Goal: Task Accomplishment & Management: Manage account settings

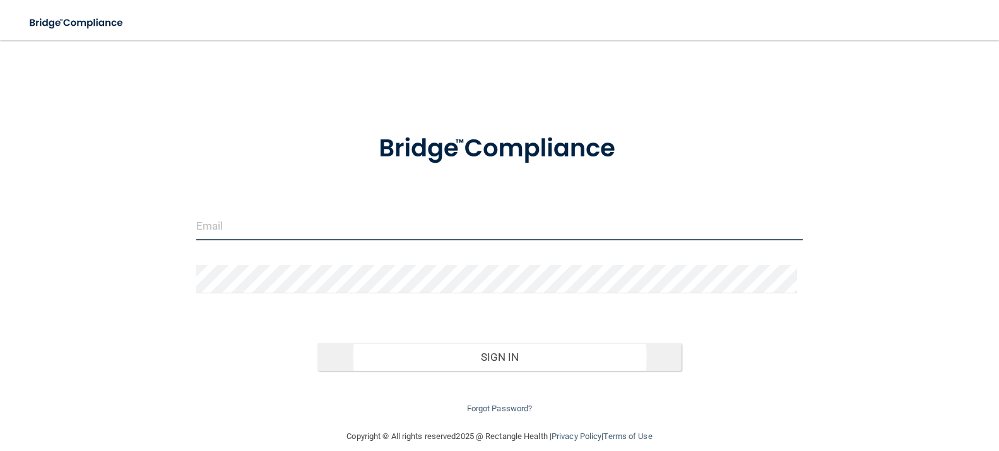
type input "[EMAIL_ADDRESS][DOMAIN_NAME]"
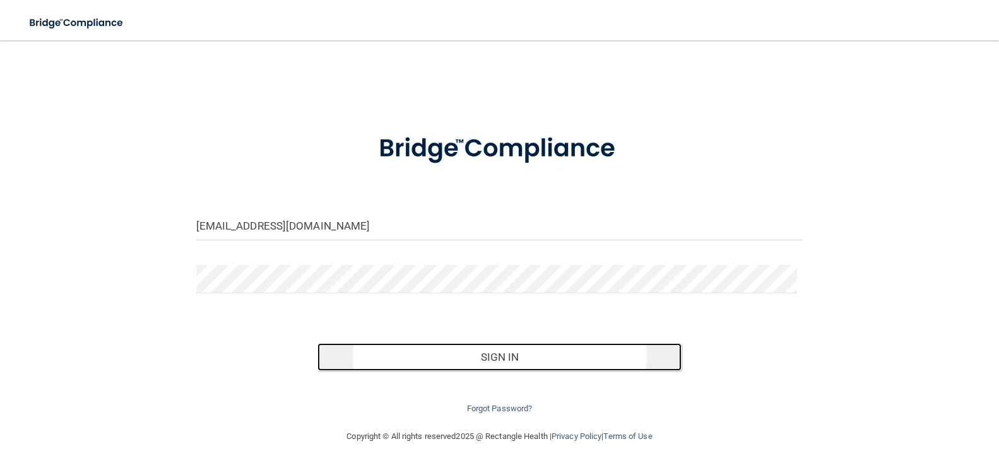
click at [488, 362] on button "Sign In" at bounding box center [499, 357] width 364 height 28
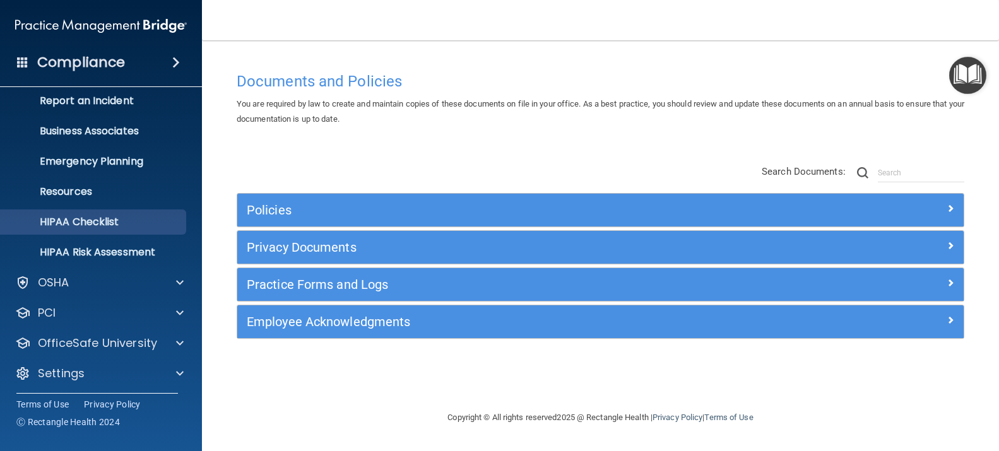
scroll to position [73, 0]
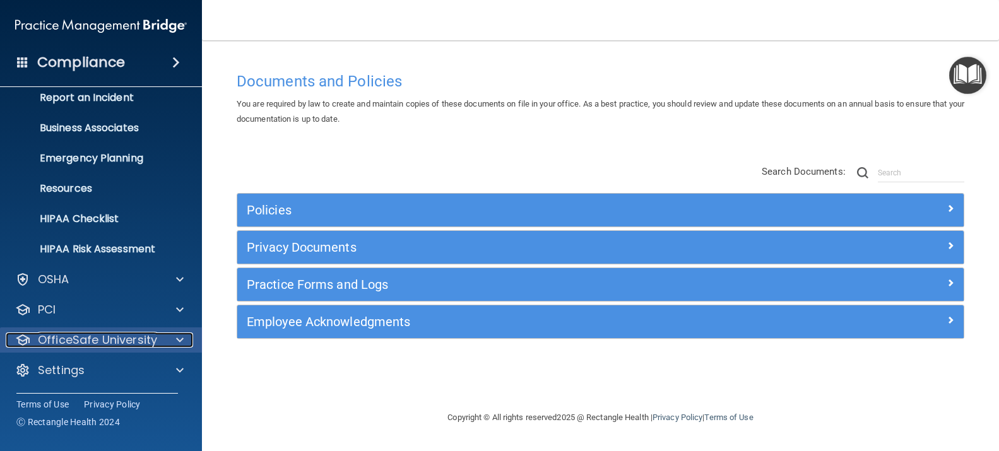
click at [88, 341] on p "OfficeSafe University" at bounding box center [97, 339] width 119 height 15
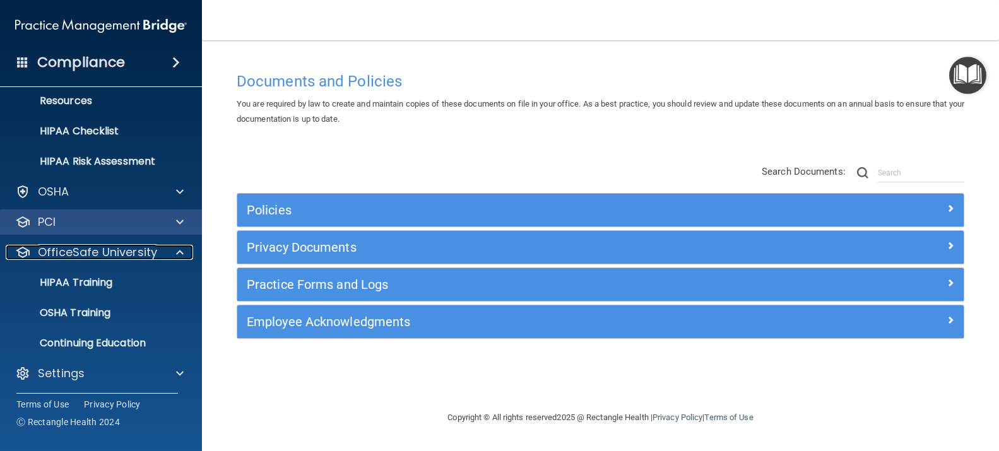
scroll to position [163, 0]
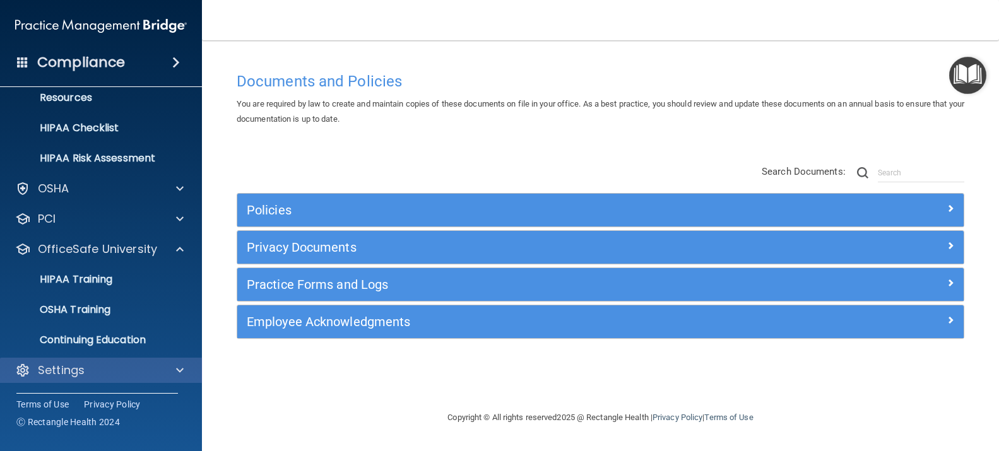
click at [61, 378] on div "Settings" at bounding box center [101, 370] width 203 height 25
click at [58, 374] on p "Settings" at bounding box center [61, 370] width 47 height 15
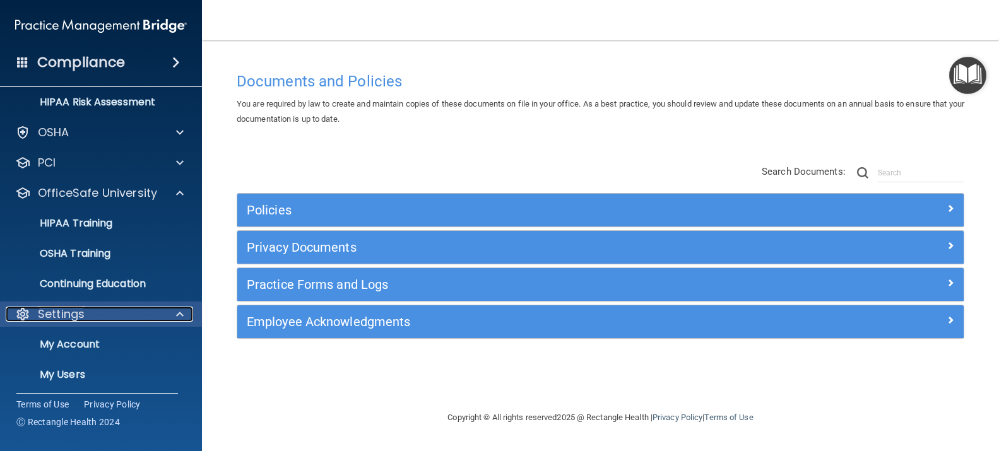
scroll to position [285, 0]
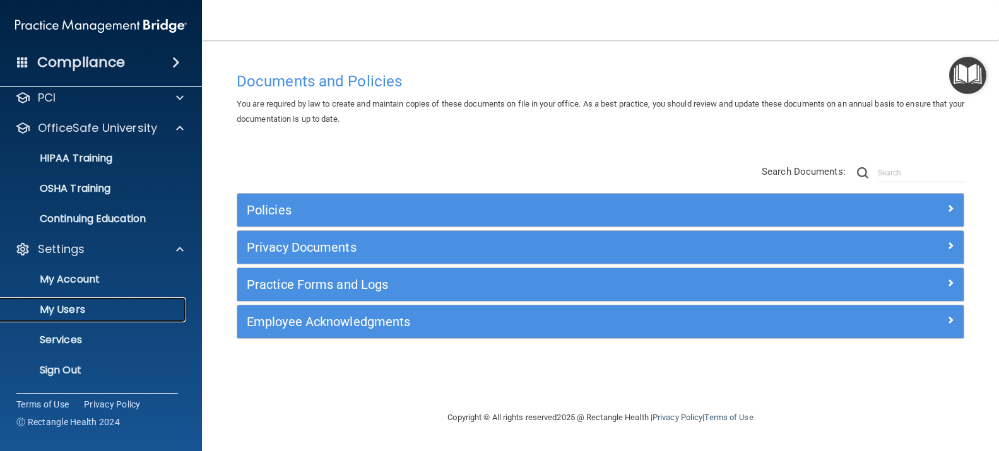
click at [78, 310] on p "My Users" at bounding box center [94, 309] width 172 height 13
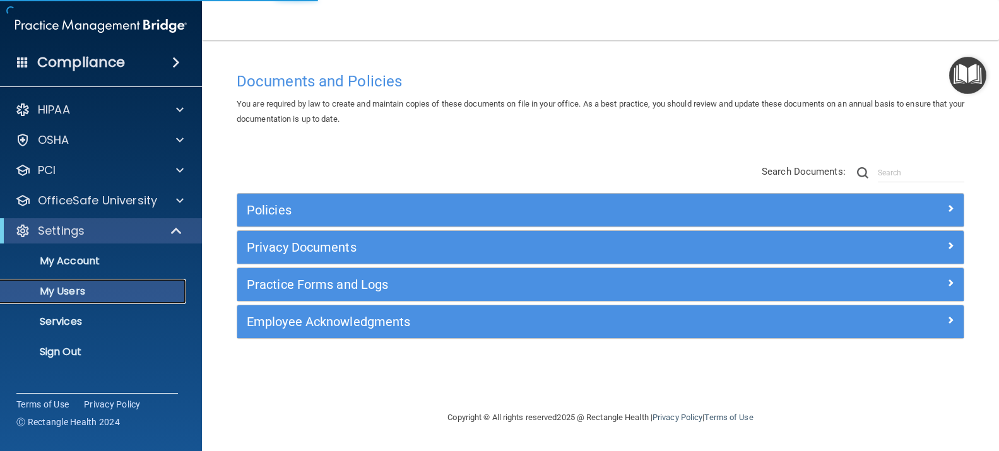
select select "20"
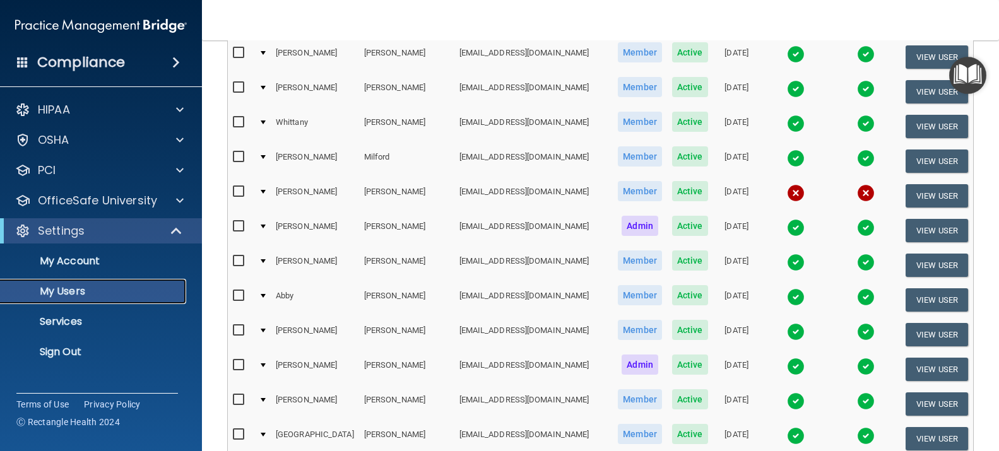
scroll to position [404, 0]
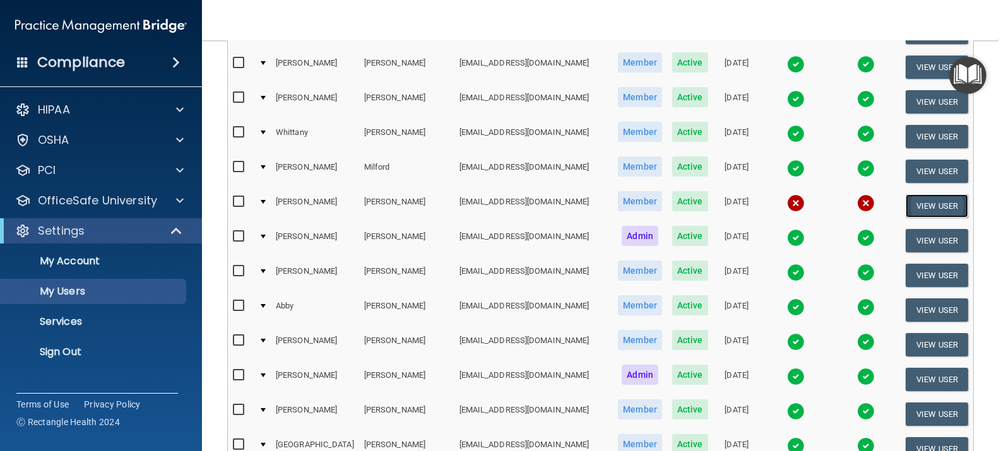
click at [918, 194] on button "View User" at bounding box center [936, 205] width 62 height 23
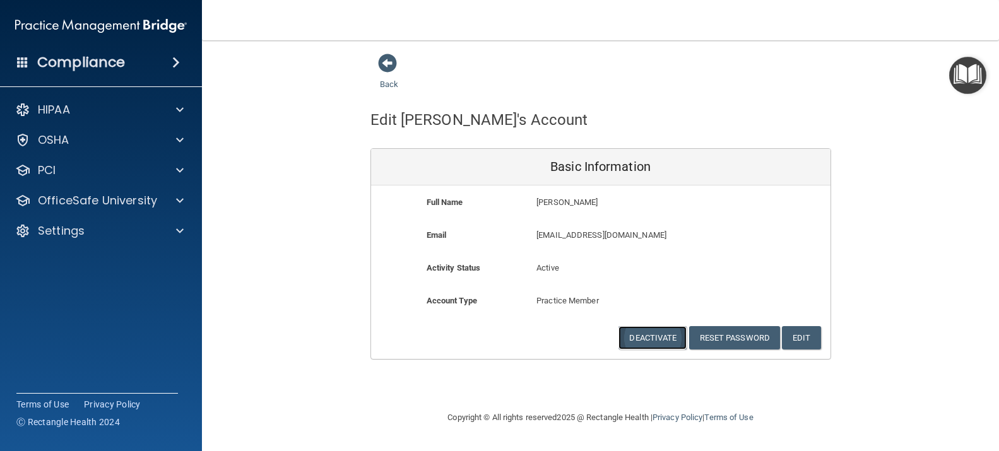
click at [660, 338] on button "Deactivate" at bounding box center [652, 337] width 68 height 23
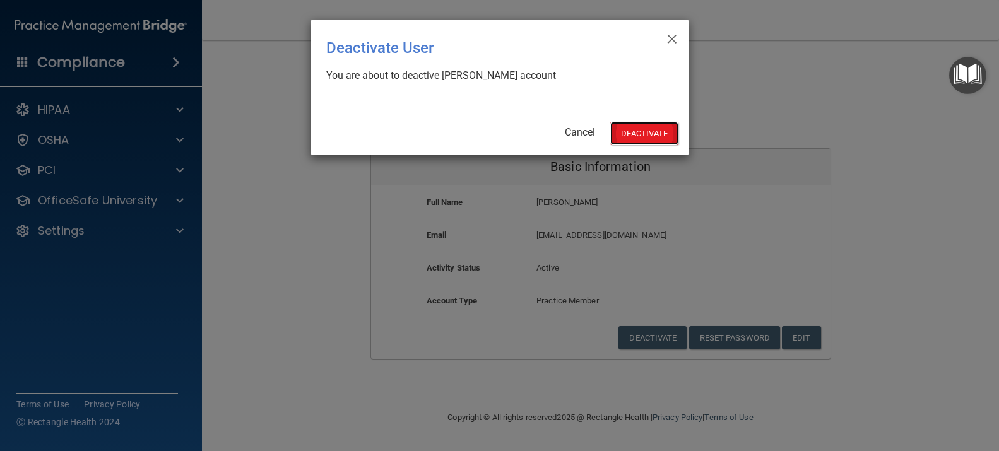
click at [651, 136] on button "Deactivate" at bounding box center [644, 133] width 68 height 23
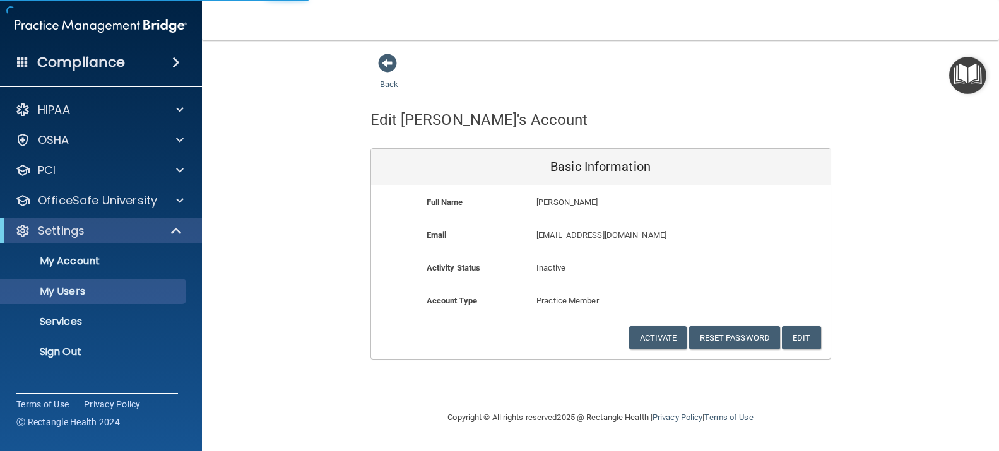
select select "20"
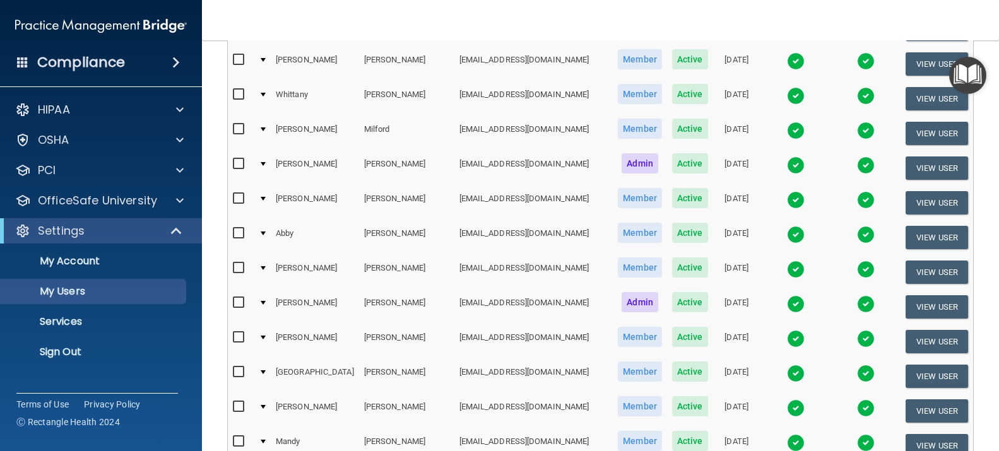
scroll to position [593, 0]
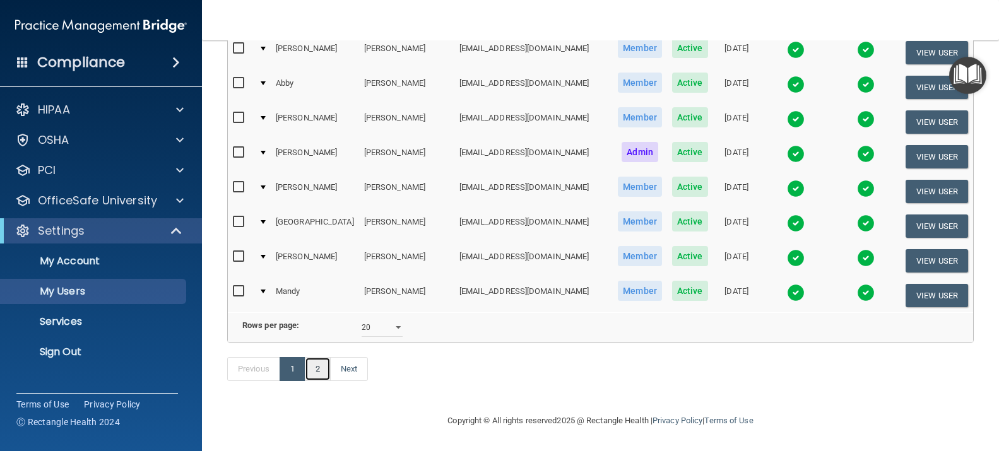
click at [315, 373] on link "2" at bounding box center [318, 369] width 26 height 24
select select "20"
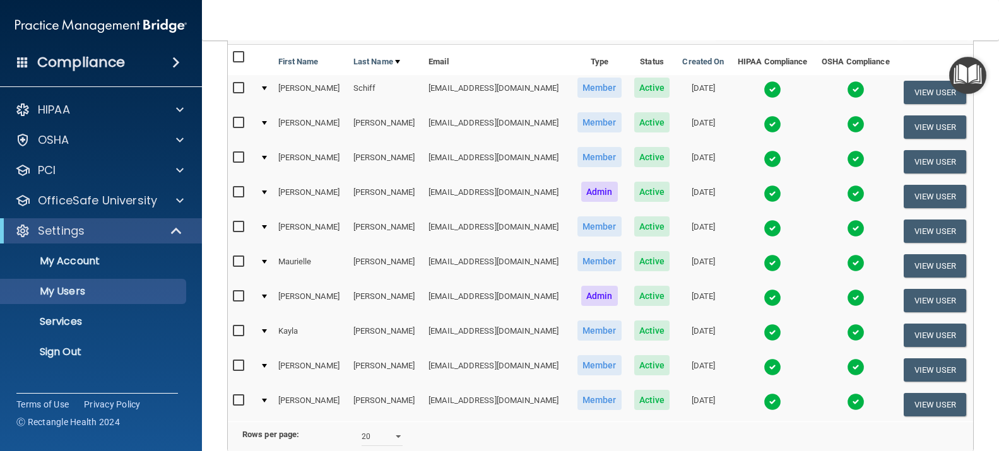
scroll to position [246, 0]
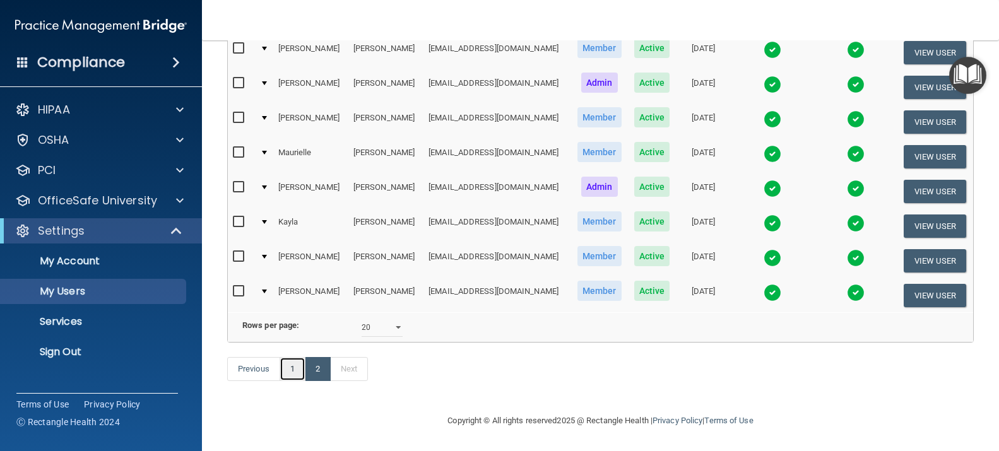
click at [297, 372] on link "1" at bounding box center [292, 369] width 26 height 24
select select "20"
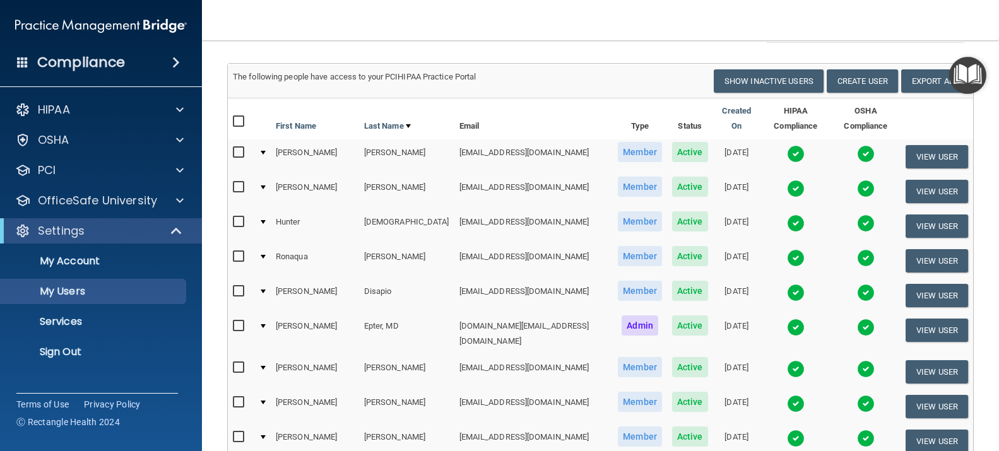
scroll to position [126, 0]
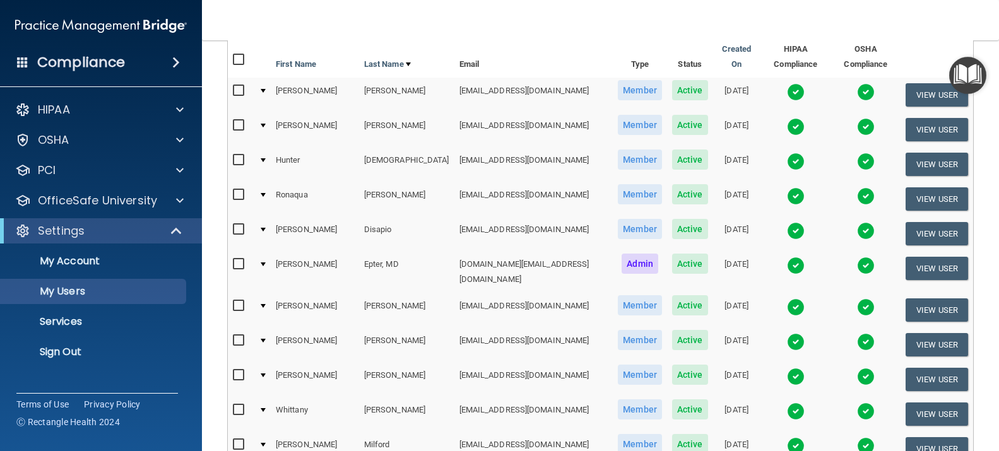
click at [787, 153] on img at bounding box center [796, 162] width 18 height 18
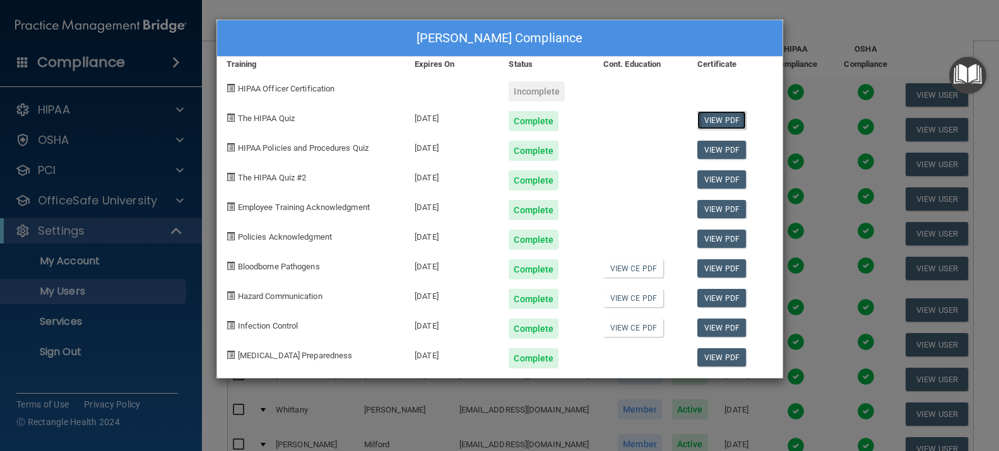
click at [728, 118] on link "View PDF" at bounding box center [721, 120] width 49 height 18
click at [715, 150] on link "View PDF" at bounding box center [721, 150] width 49 height 18
click at [721, 178] on link "View PDF" at bounding box center [721, 179] width 49 height 18
click at [717, 209] on link "View PDF" at bounding box center [721, 209] width 49 height 18
click at [716, 238] on link "View PDF" at bounding box center [721, 239] width 49 height 18
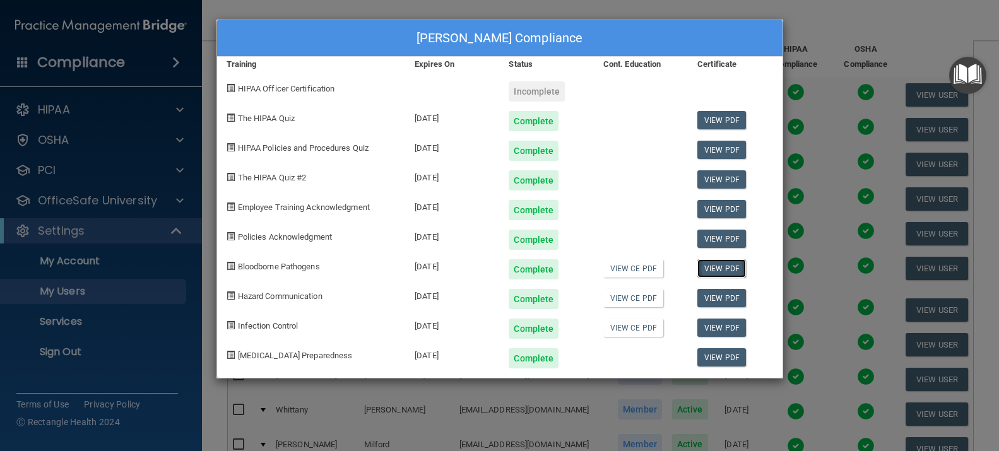
click at [708, 266] on link "View PDF" at bounding box center [721, 268] width 49 height 18
click at [715, 302] on link "View PDF" at bounding box center [721, 298] width 49 height 18
click at [731, 326] on link "View PDF" at bounding box center [721, 328] width 49 height 18
click at [719, 358] on link "View PDF" at bounding box center [721, 357] width 49 height 18
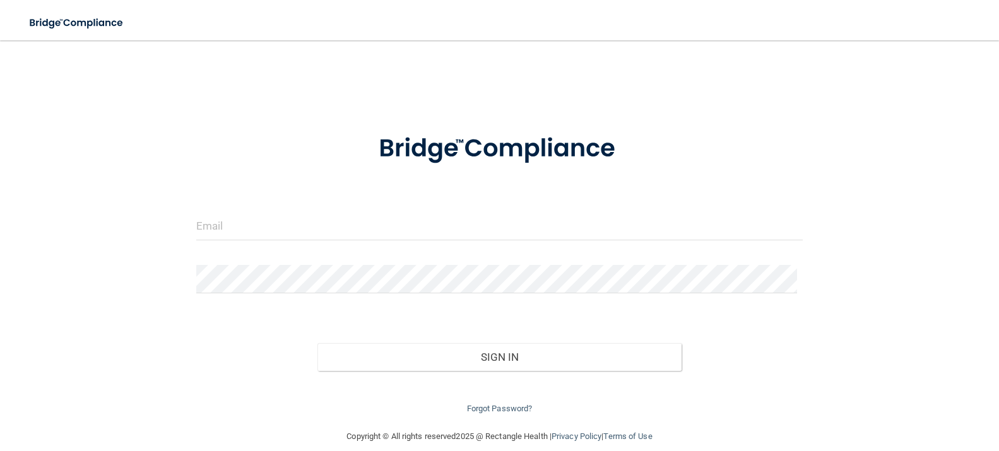
scroll to position [15, 0]
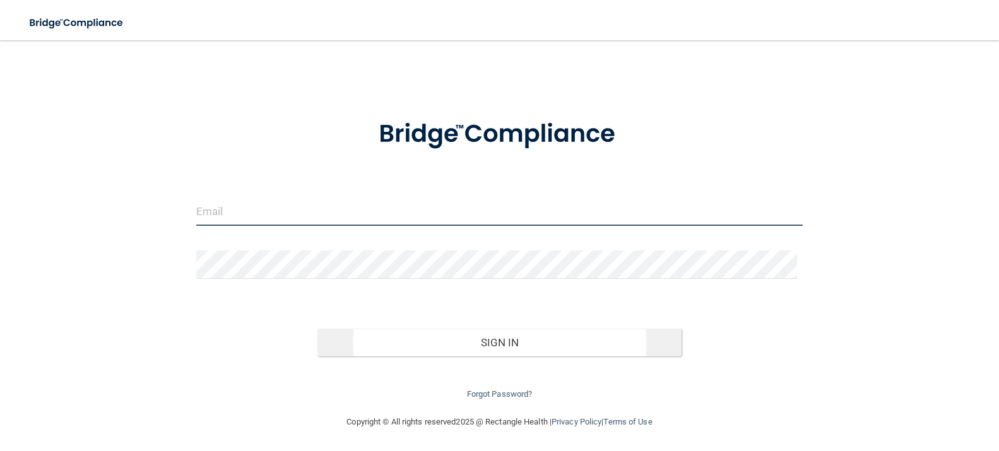
type input "[EMAIL_ADDRESS][DOMAIN_NAME]"
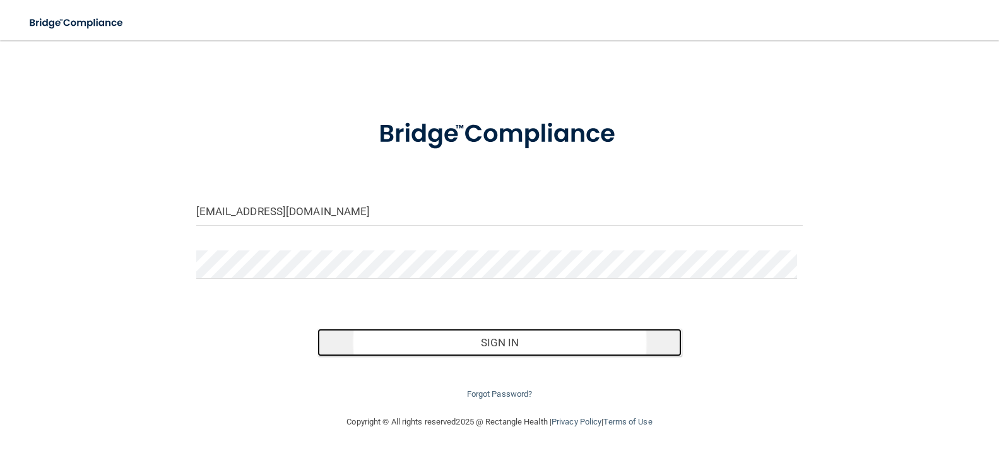
click at [486, 339] on button "Sign In" at bounding box center [499, 343] width 364 height 28
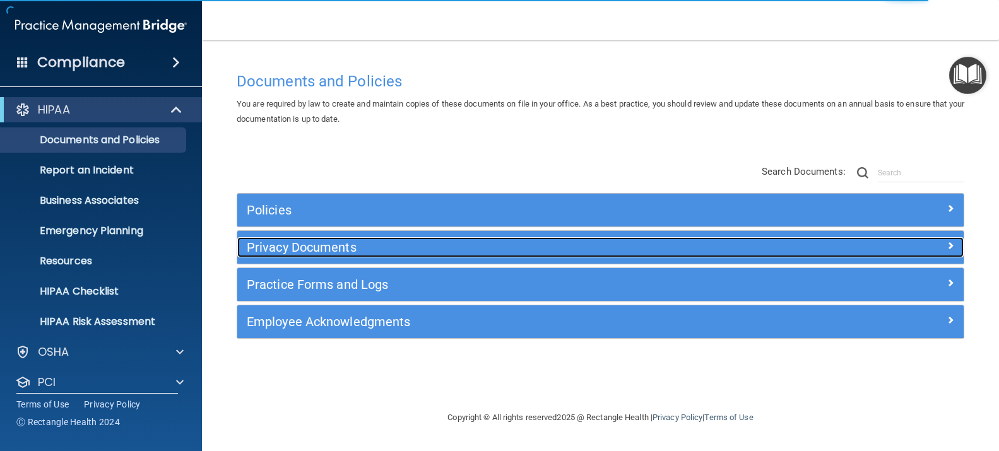
click at [300, 248] on h5 "Privacy Documents" at bounding box center [509, 247] width 525 height 14
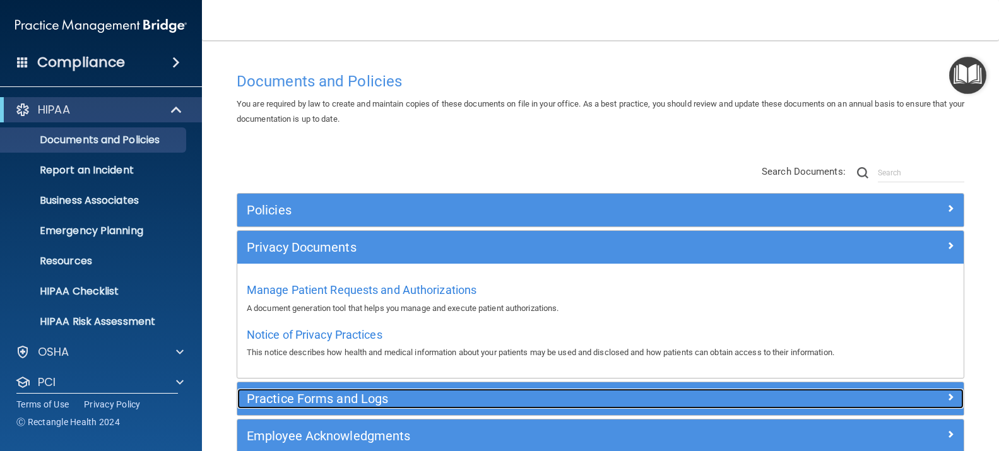
click at [373, 397] on h5 "Practice Forms and Logs" at bounding box center [509, 399] width 525 height 14
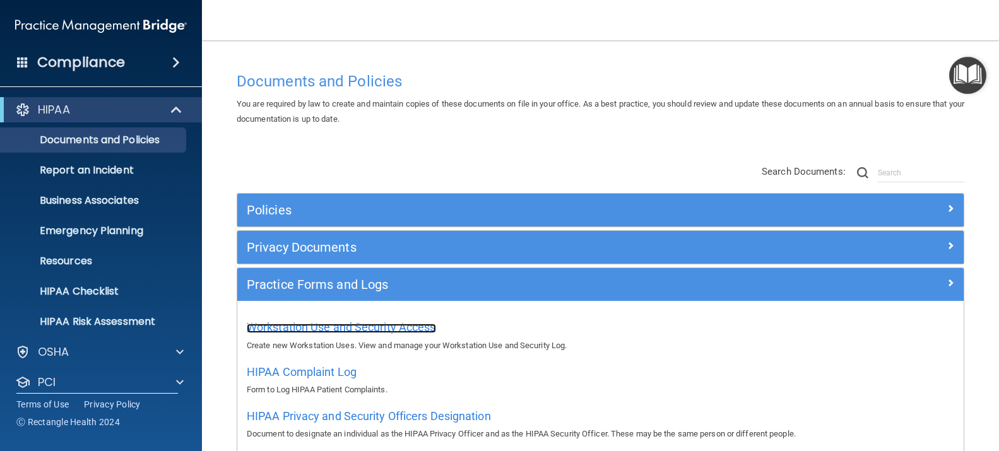
click at [343, 327] on span "Workstation Use and Security Access" at bounding box center [341, 326] width 189 height 13
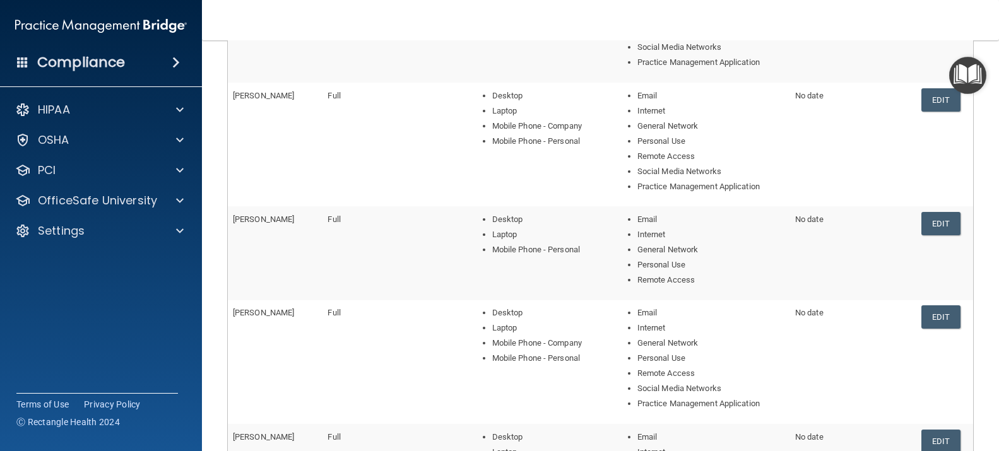
scroll to position [303, 0]
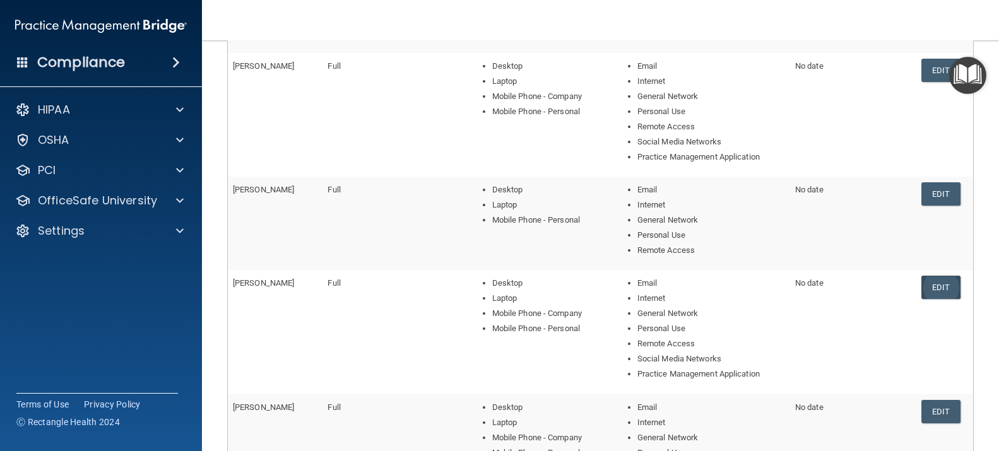
click at [929, 288] on link "Edit" at bounding box center [940, 287] width 38 height 23
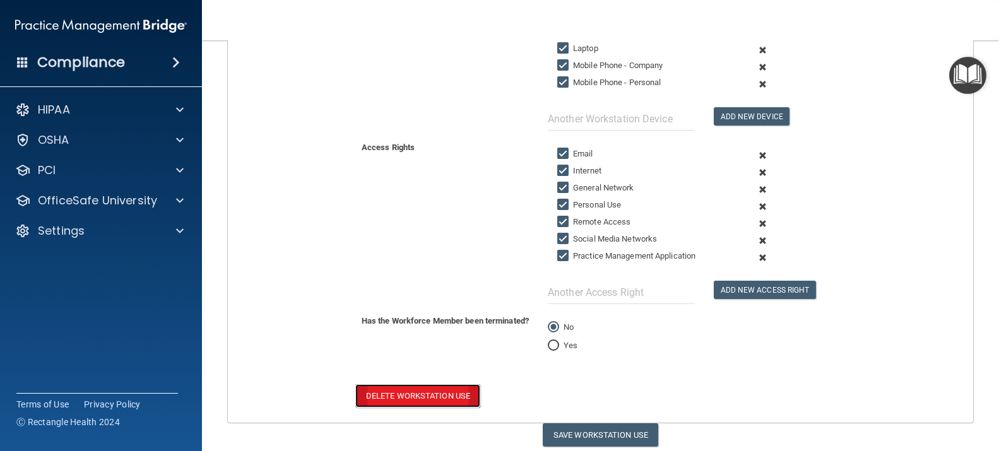
click at [445, 395] on button "Delete Workstation Use" at bounding box center [417, 395] width 125 height 23
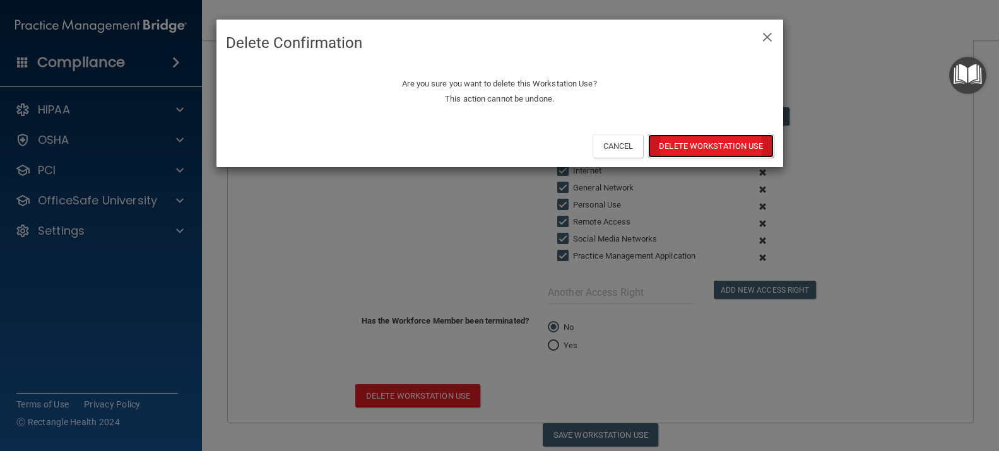
click at [716, 142] on button "Delete Workstation Use" at bounding box center [710, 145] width 125 height 23
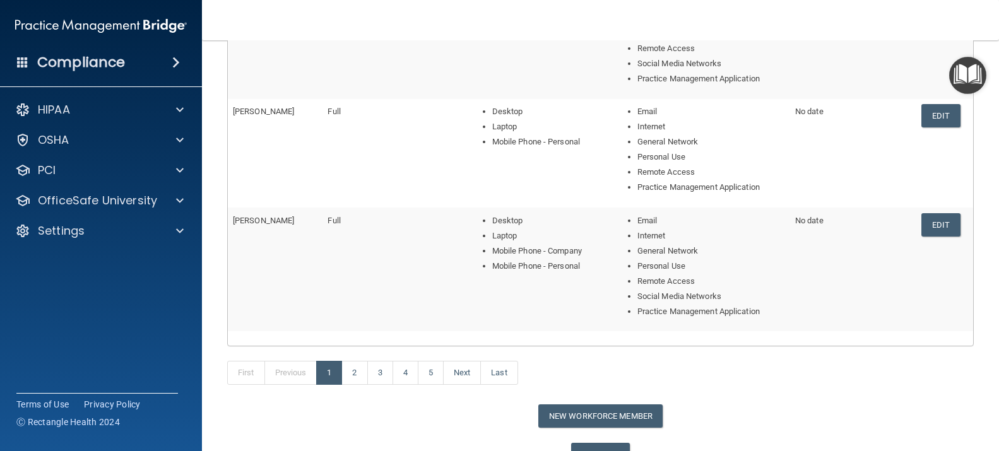
scroll to position [568, 0]
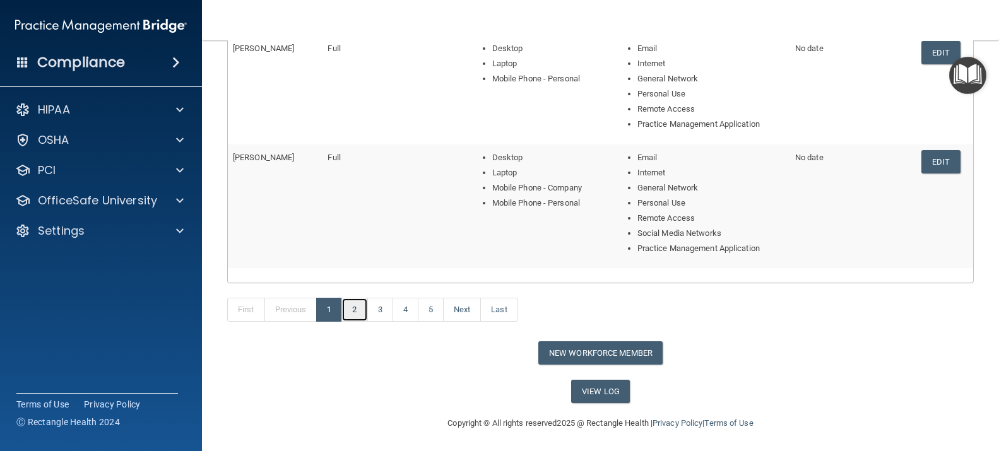
click at [358, 314] on link "2" at bounding box center [354, 310] width 26 height 24
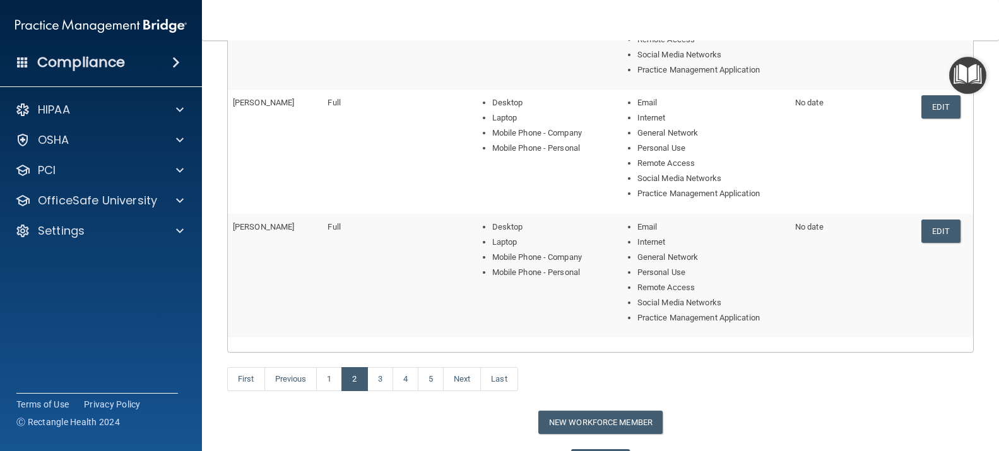
scroll to position [568, 0]
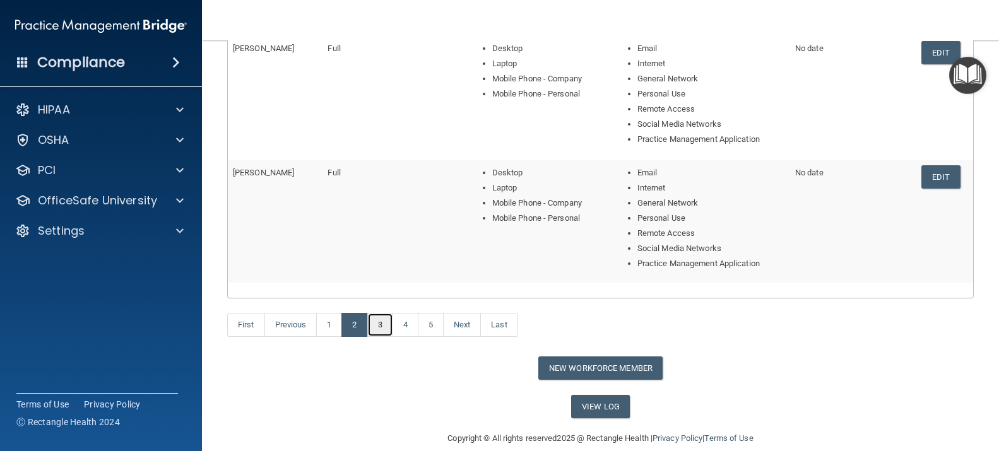
click at [382, 327] on link "3" at bounding box center [380, 325] width 26 height 24
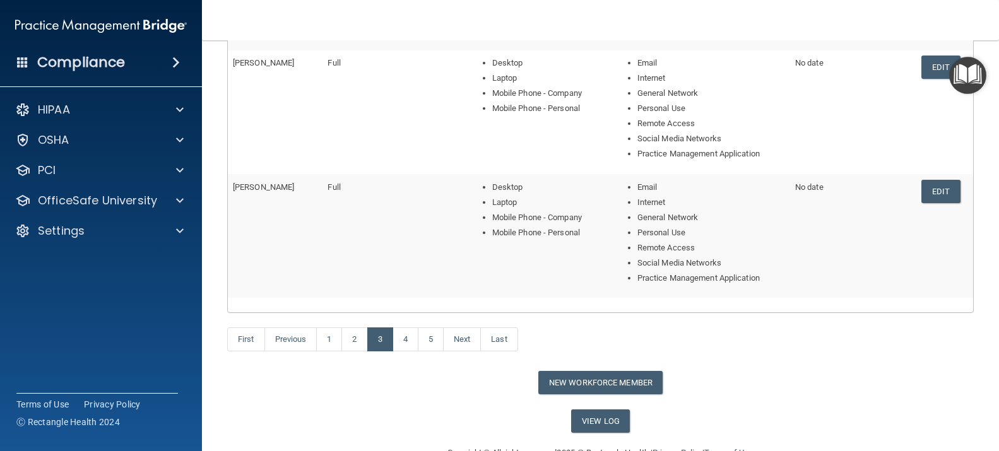
scroll to position [568, 0]
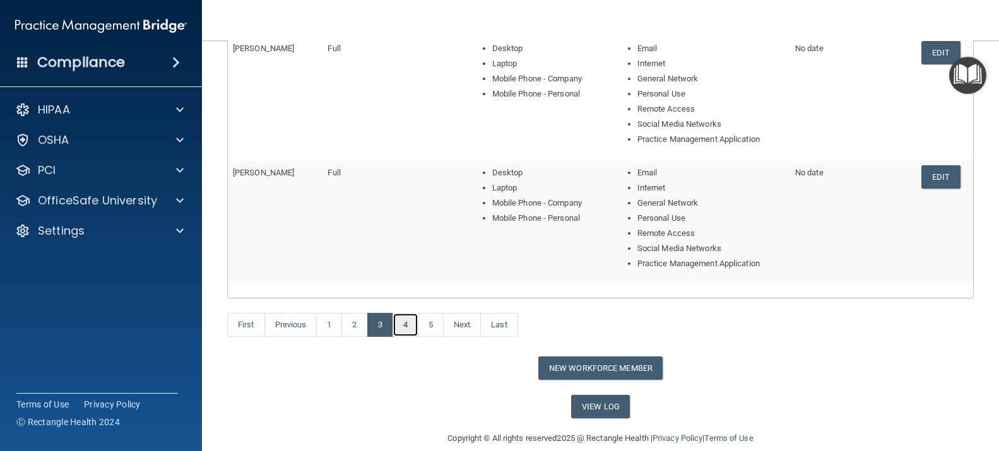
click at [408, 327] on link "4" at bounding box center [405, 325] width 26 height 24
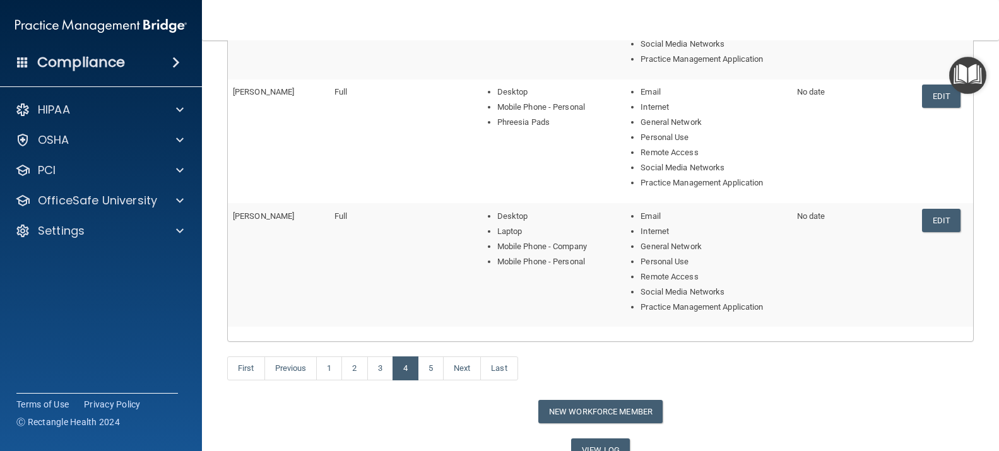
scroll to position [568, 0]
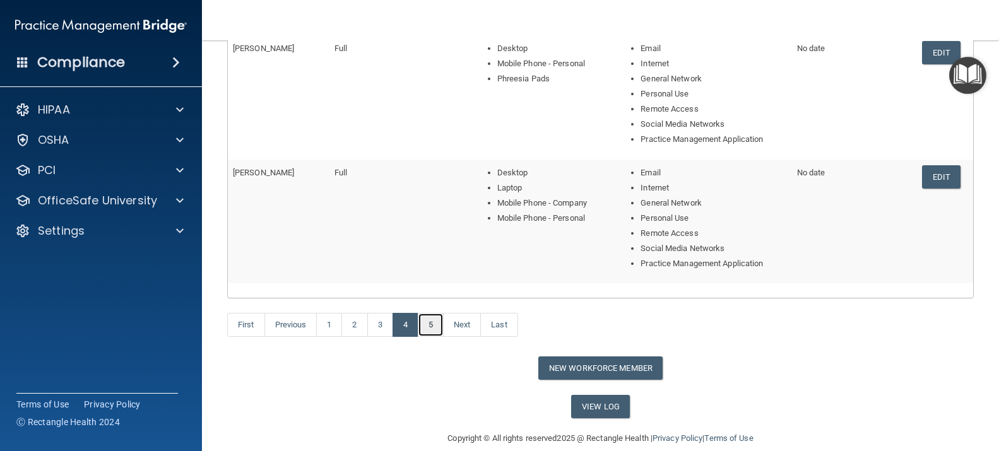
click at [432, 329] on link "5" at bounding box center [431, 325] width 26 height 24
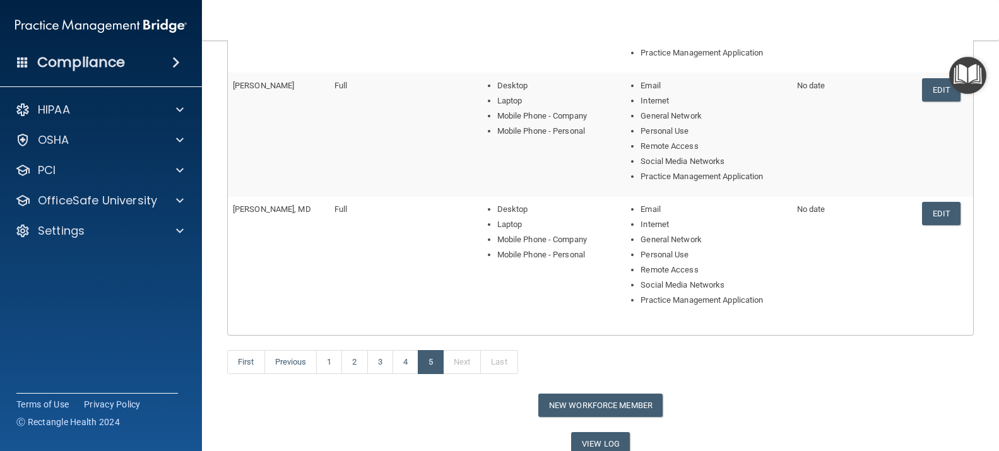
scroll to position [442, 0]
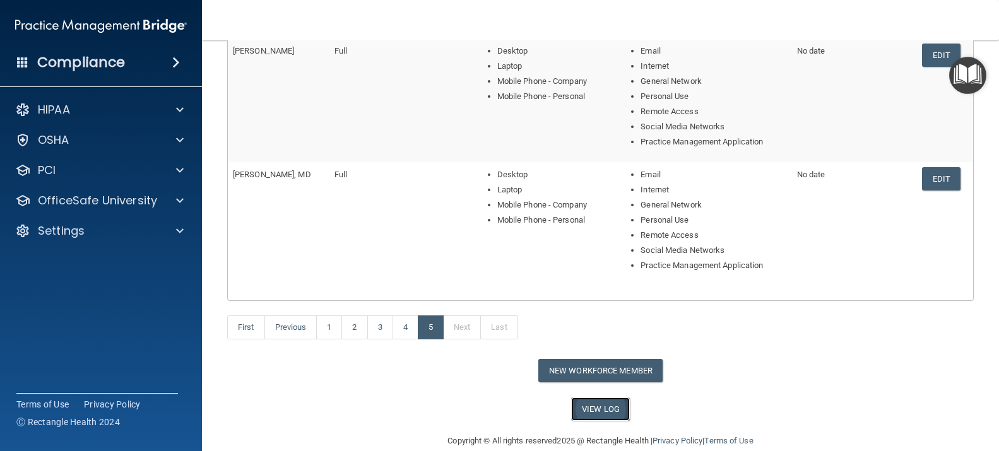
click at [587, 407] on link "View Log" at bounding box center [600, 408] width 59 height 23
click at [602, 369] on button "New Workforce Member" at bounding box center [600, 370] width 124 height 23
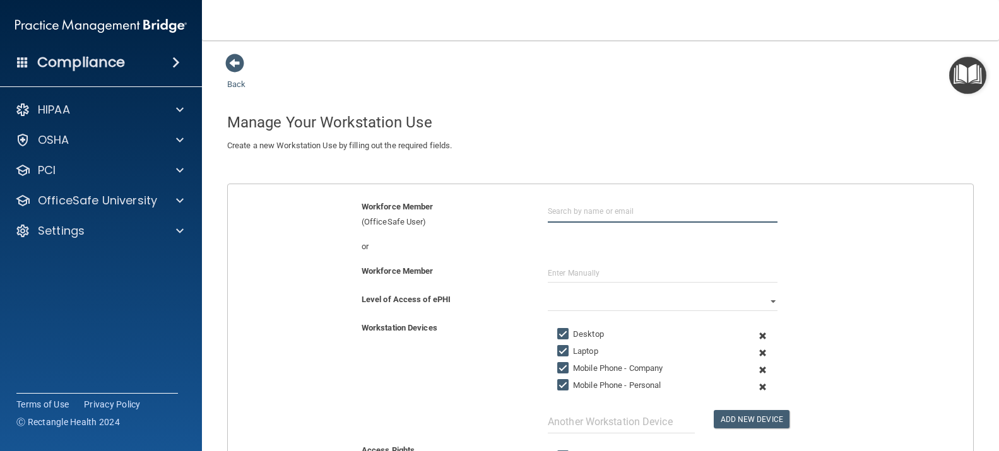
click at [548, 213] on input "text" at bounding box center [663, 210] width 230 height 23
click at [923, 279] on div "Workforce Member" at bounding box center [600, 273] width 764 height 19
click at [548, 275] on input "text" at bounding box center [663, 273] width 230 height 19
type input "[PERSON_NAME]"
click at [766, 300] on select "Full Limited None" at bounding box center [663, 301] width 230 height 19
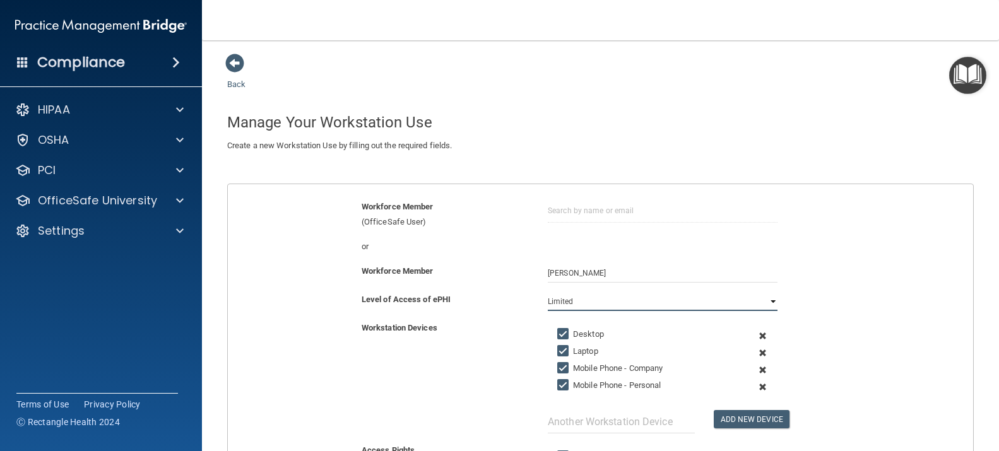
click at [548, 292] on select "Full Limited None" at bounding box center [663, 301] width 230 height 19
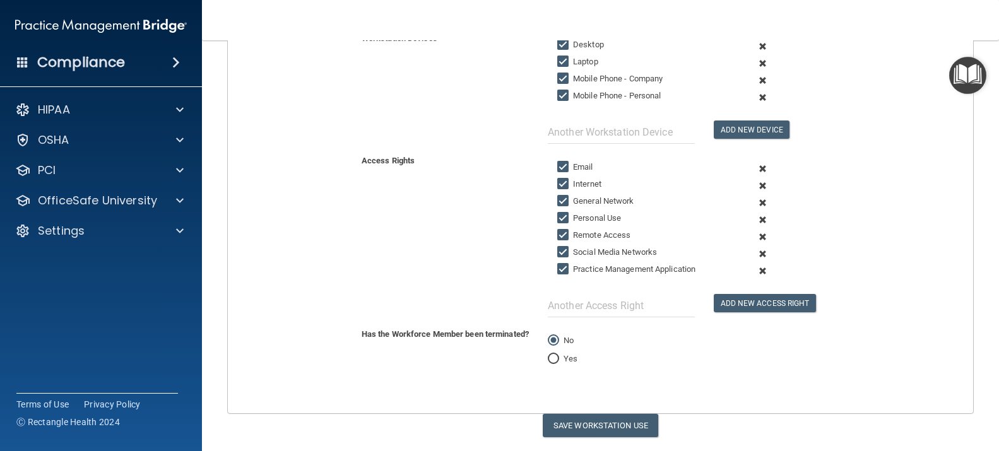
scroll to position [326, 0]
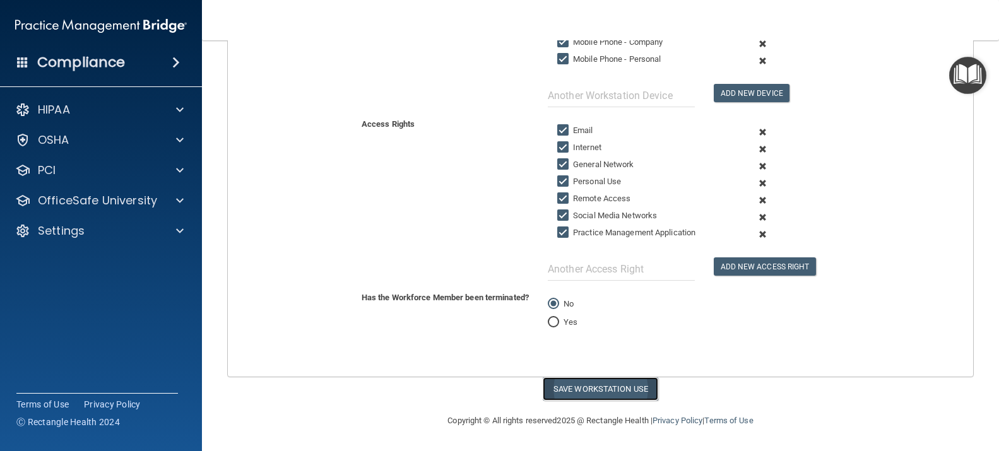
click at [614, 387] on button "Save Workstation Use" at bounding box center [600, 388] width 115 height 23
select select "? string:Limited ?"
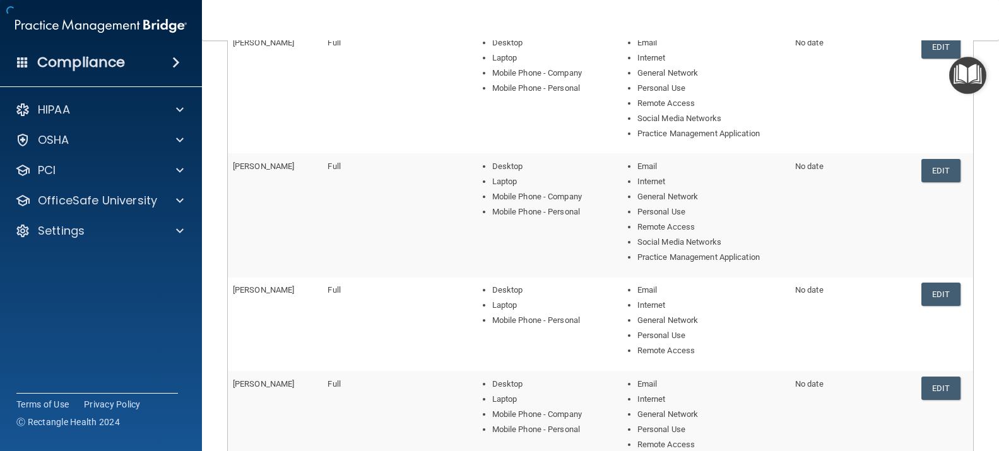
scroll to position [530, 0]
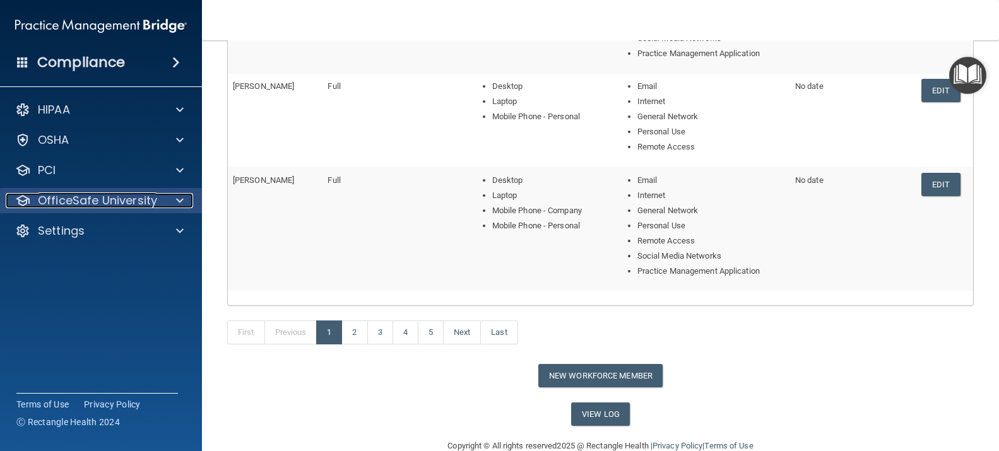
click at [117, 199] on p "OfficeSafe University" at bounding box center [97, 200] width 119 height 15
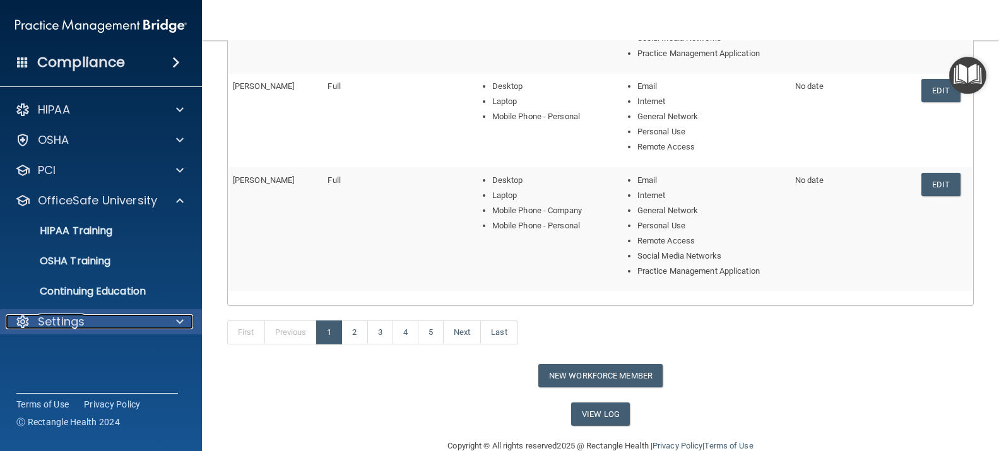
click at [99, 320] on div "Settings" at bounding box center [84, 321] width 156 height 15
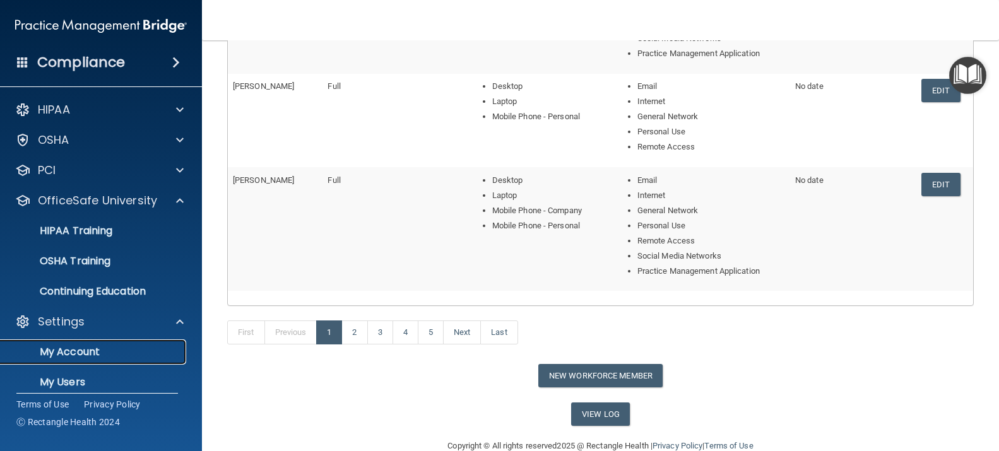
click at [88, 353] on p "My Account" at bounding box center [94, 352] width 172 height 13
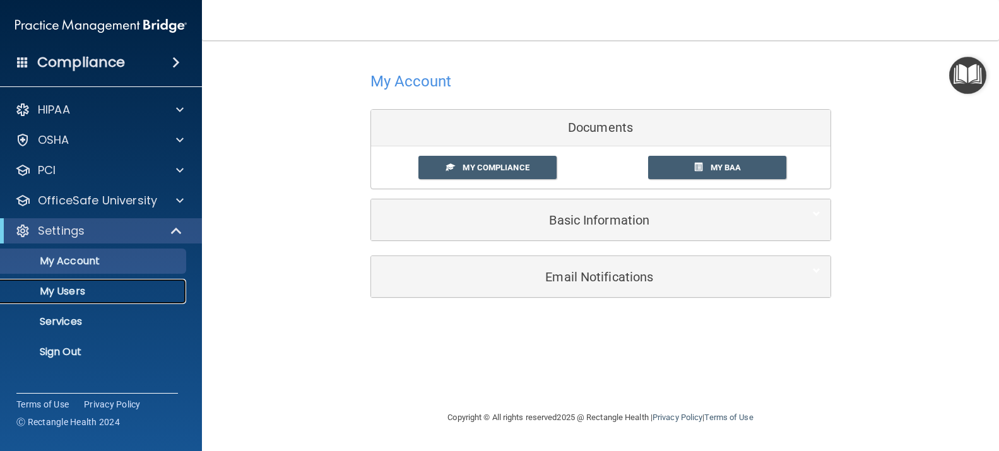
click at [103, 290] on p "My Users" at bounding box center [94, 291] width 172 height 13
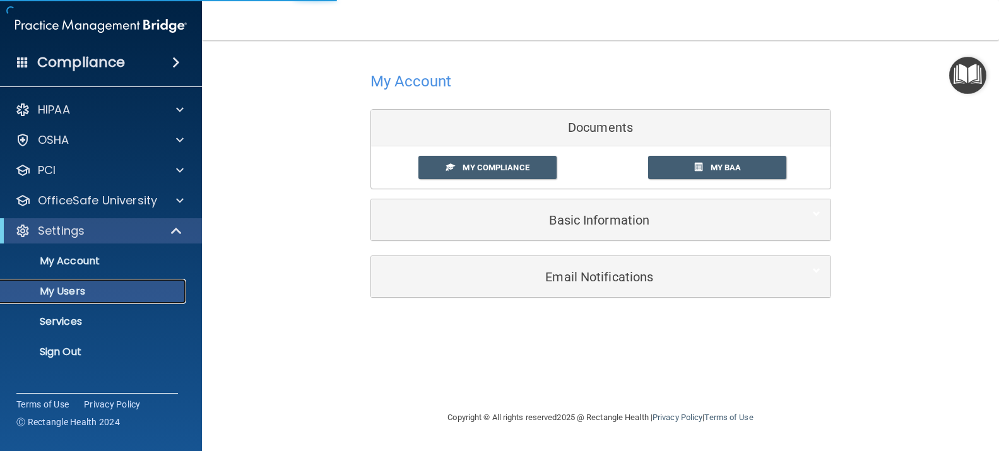
select select "20"
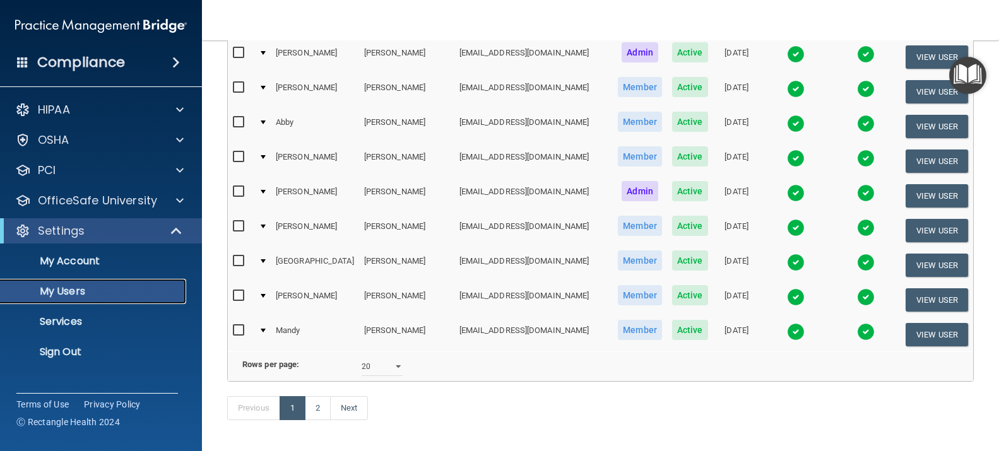
scroll to position [568, 0]
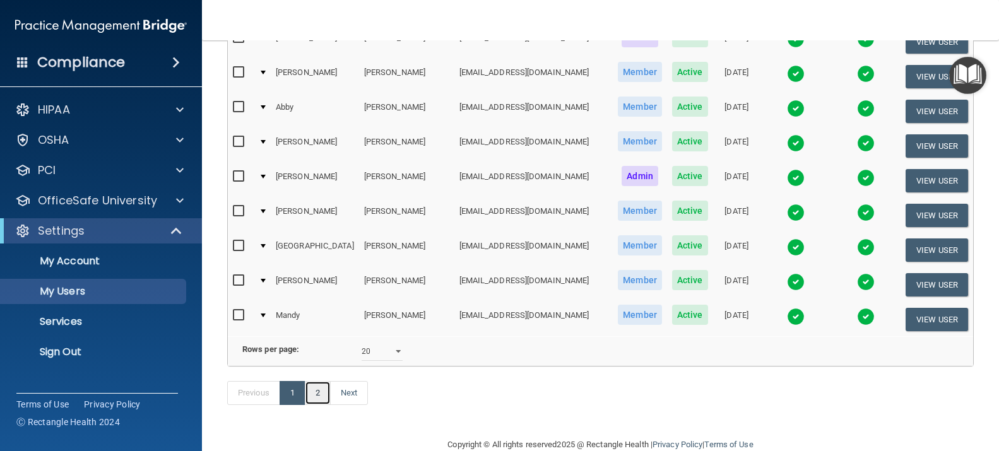
click at [324, 393] on link "2" at bounding box center [318, 393] width 26 height 24
select select "20"
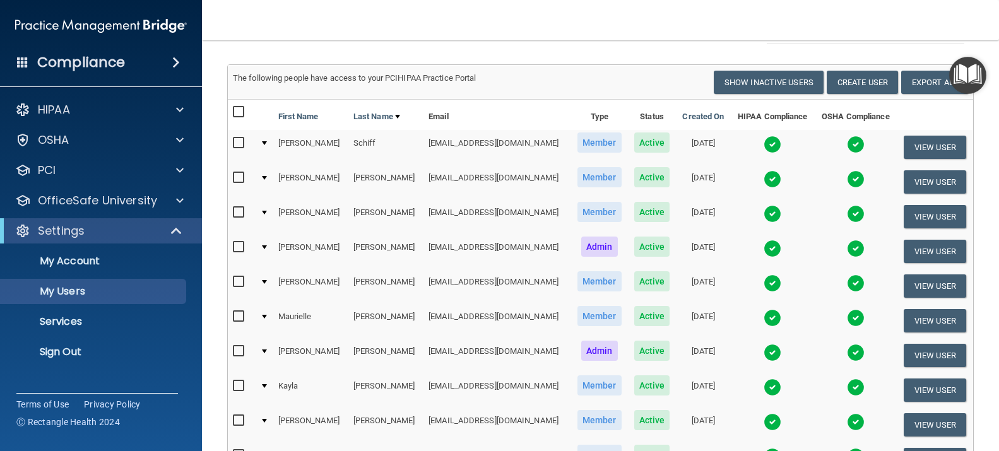
scroll to position [126, 0]
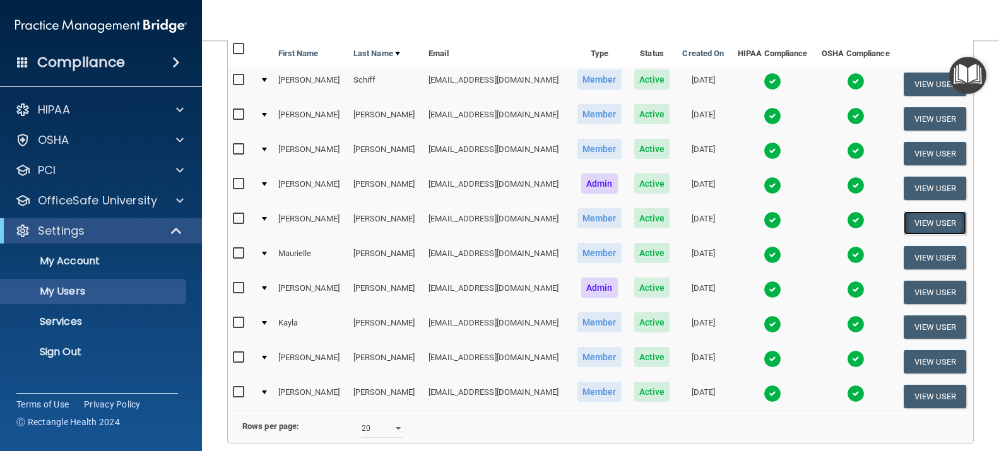
click at [913, 222] on button "View User" at bounding box center [934, 222] width 62 height 23
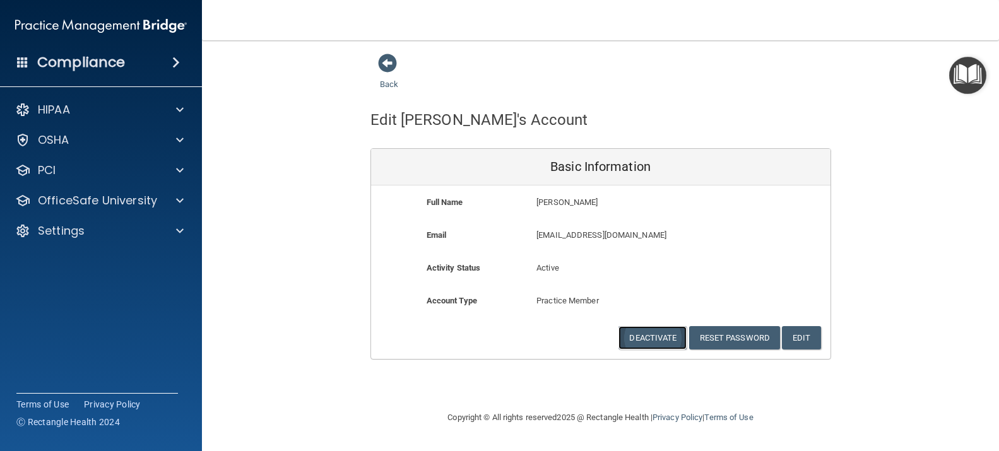
click at [653, 338] on button "Deactivate" at bounding box center [652, 337] width 68 height 23
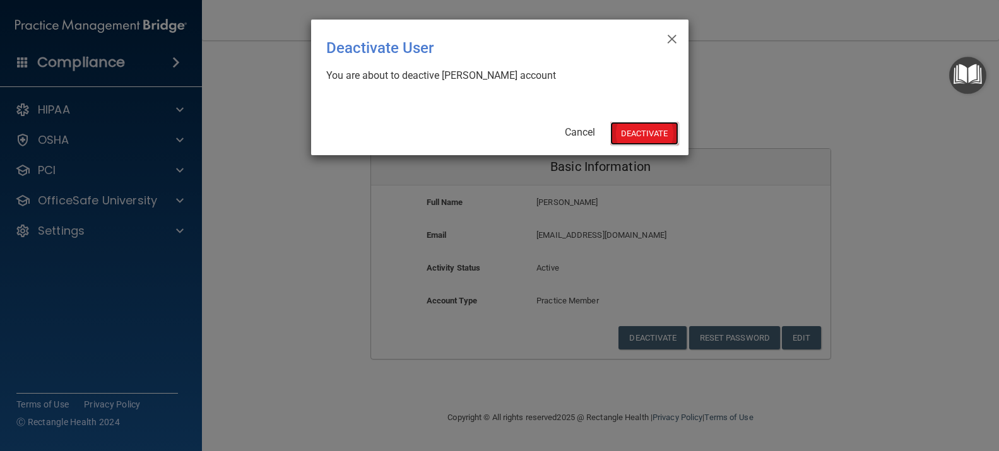
click at [657, 127] on button "Deactivate" at bounding box center [644, 133] width 68 height 23
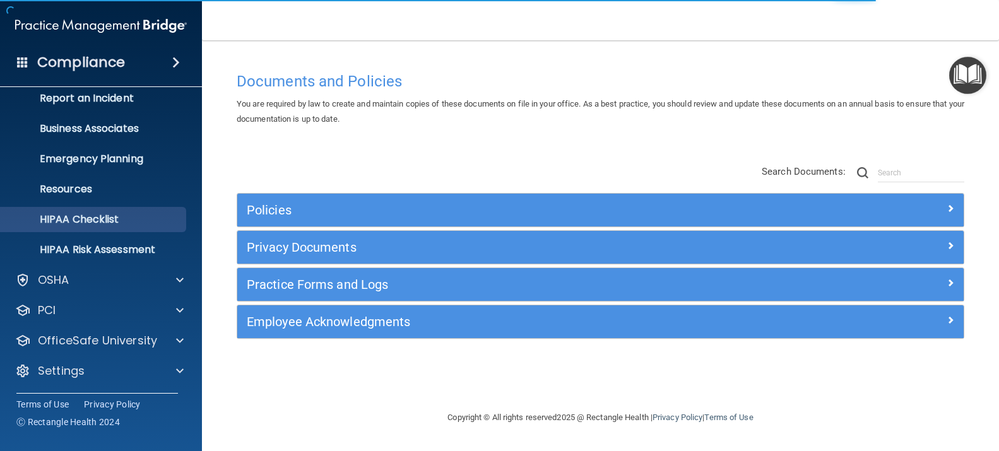
scroll to position [73, 0]
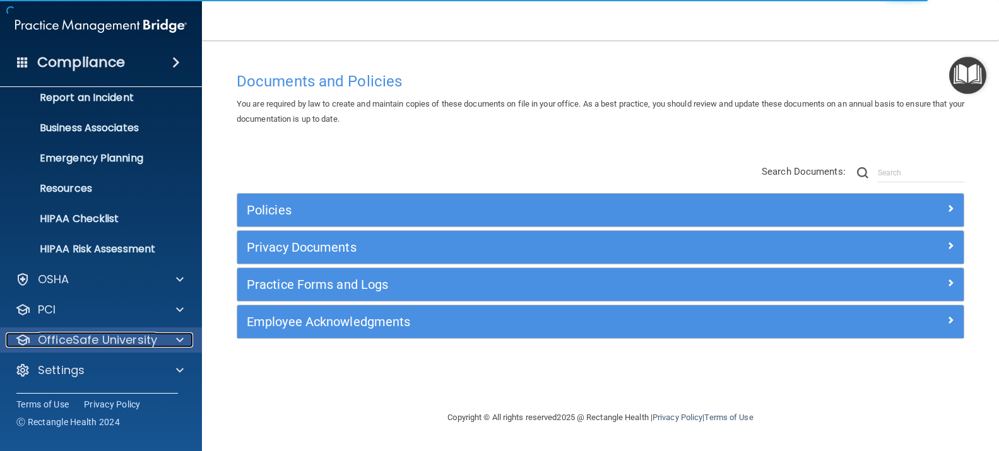
click at [135, 339] on p "OfficeSafe University" at bounding box center [97, 339] width 119 height 15
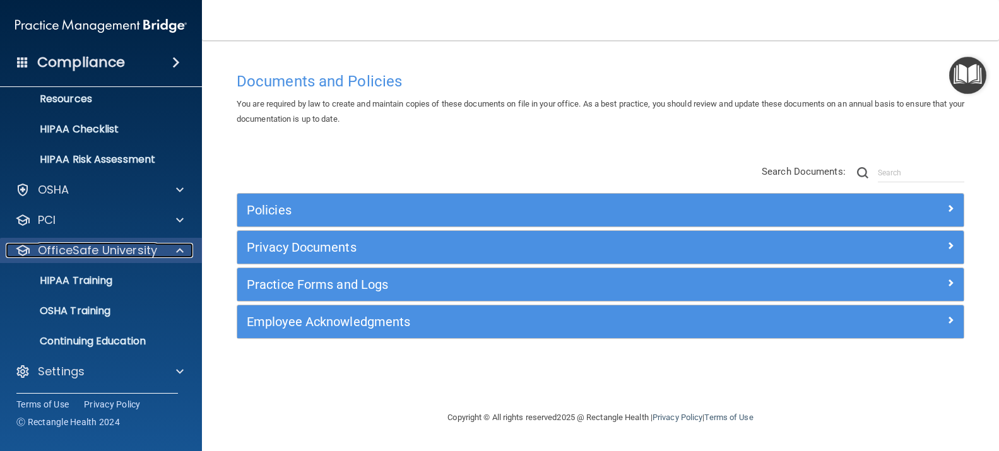
scroll to position [163, 0]
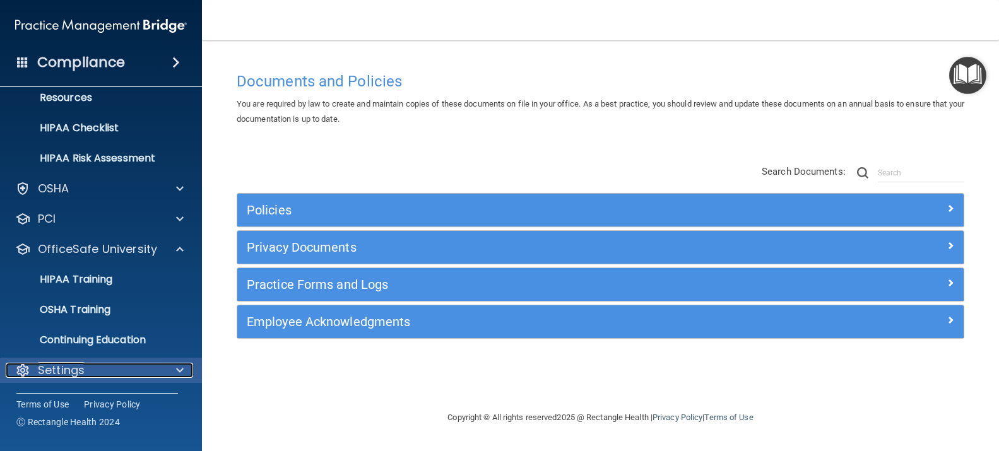
click at [110, 375] on div "Settings" at bounding box center [84, 370] width 156 height 15
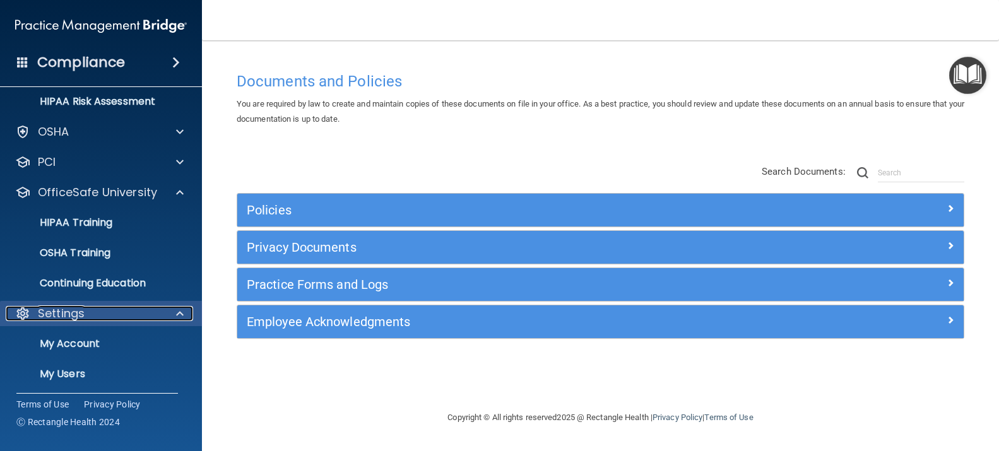
scroll to position [285, 0]
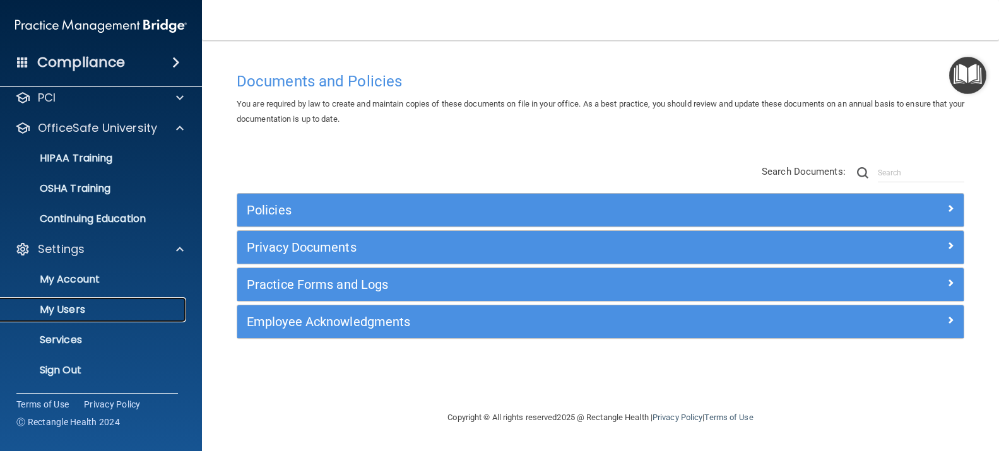
click at [114, 306] on p "My Users" at bounding box center [94, 309] width 172 height 13
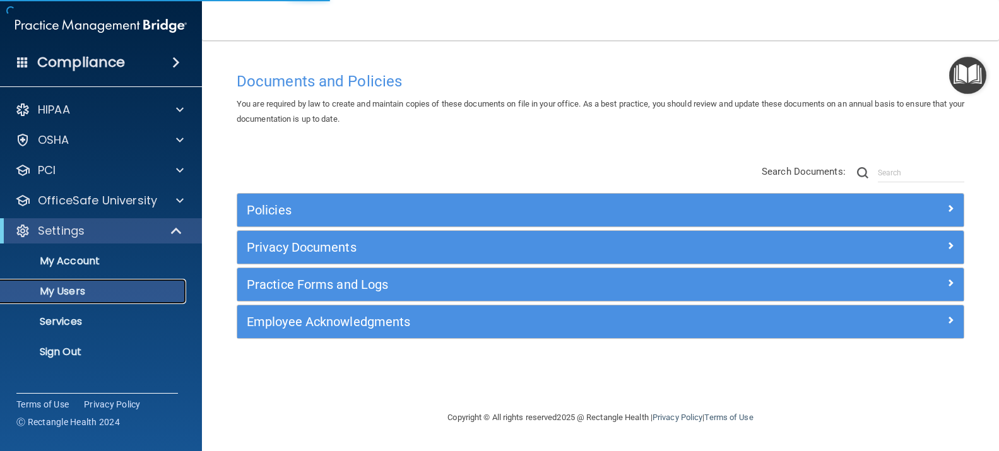
select select "20"
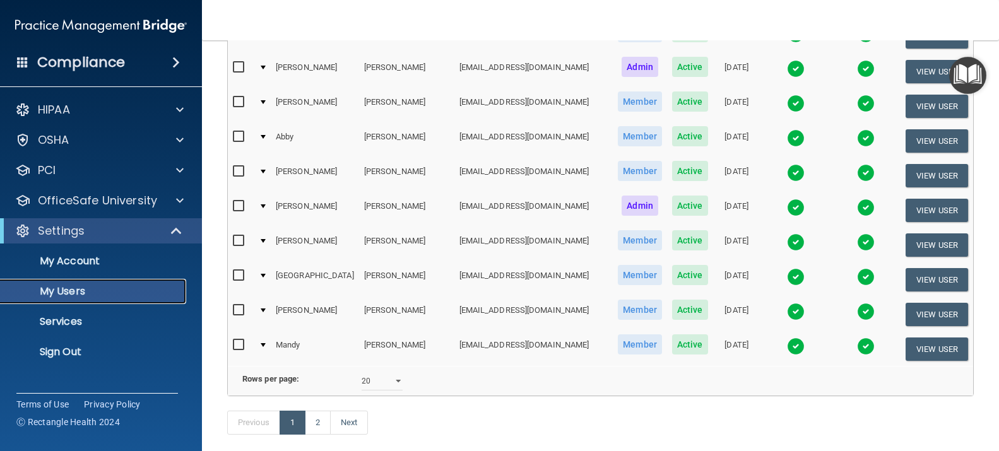
scroll to position [568, 0]
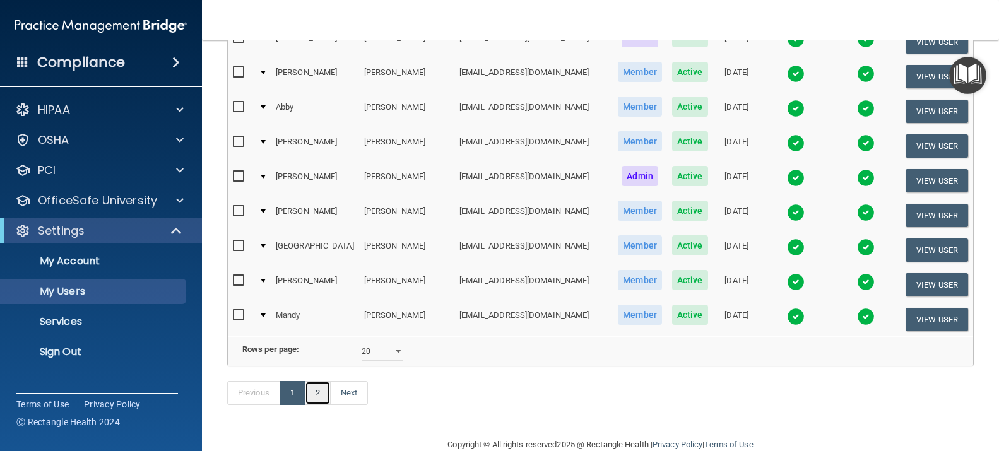
click at [313, 390] on link "2" at bounding box center [318, 393] width 26 height 24
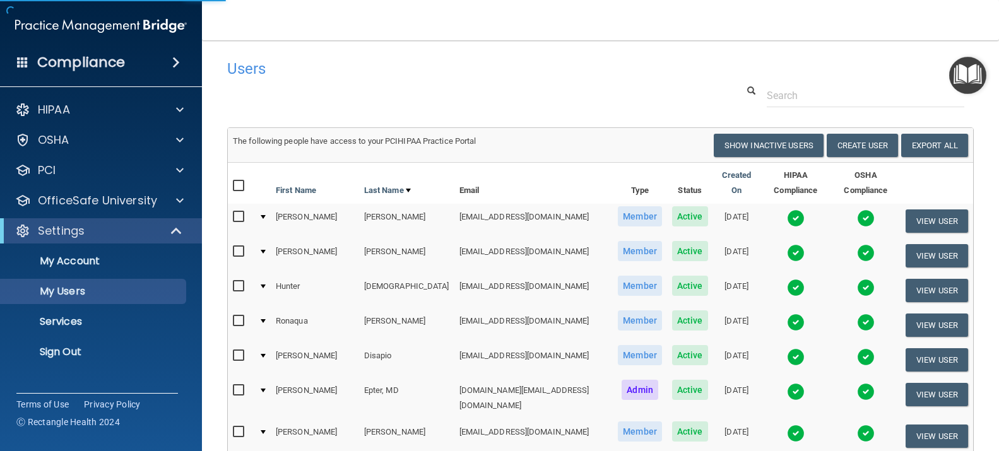
select select "20"
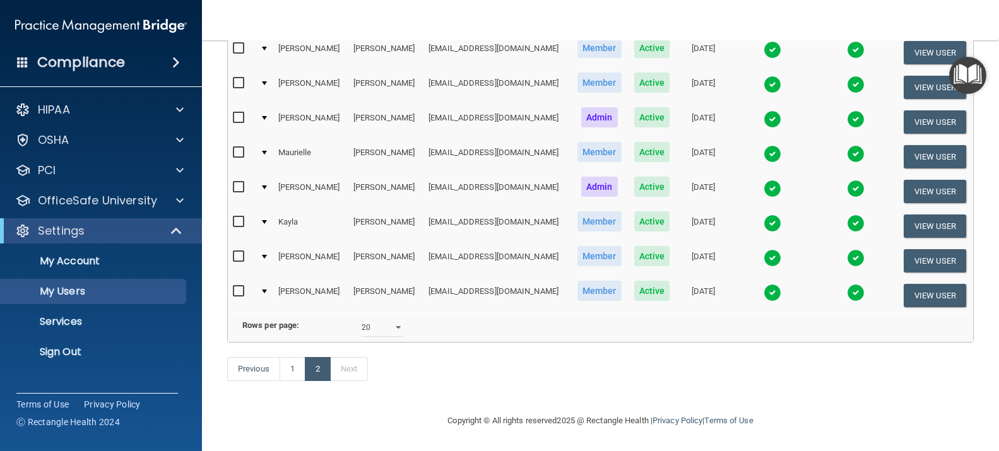
scroll to position [211, 0]
click at [298, 370] on link "1" at bounding box center [292, 369] width 26 height 24
select select "20"
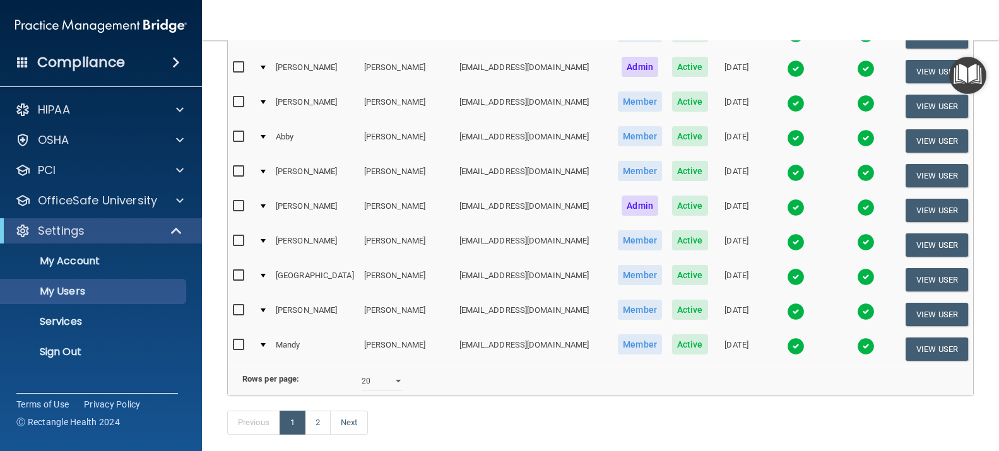
scroll to position [568, 0]
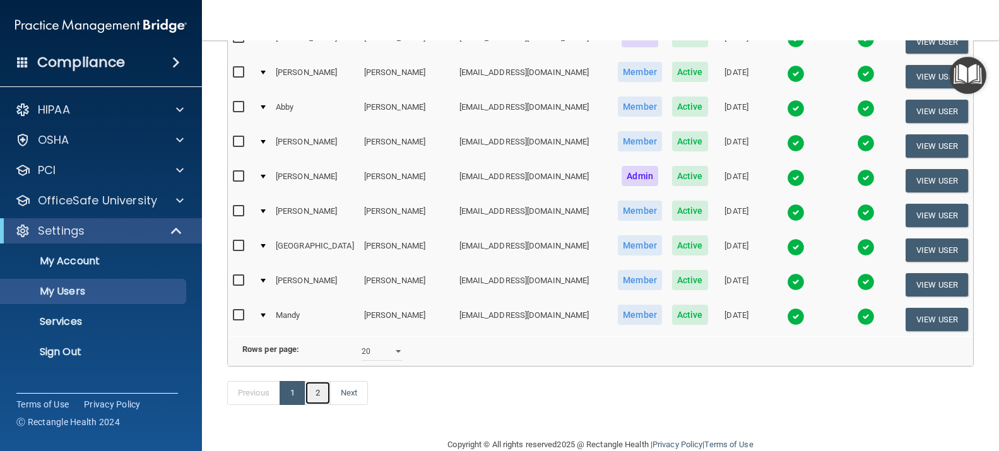
click at [320, 392] on link "2" at bounding box center [318, 393] width 26 height 24
select select "20"
